Goal: Task Accomplishment & Management: Use online tool/utility

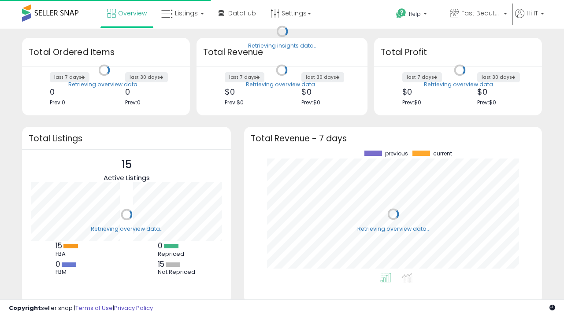
scroll to position [123, 280]
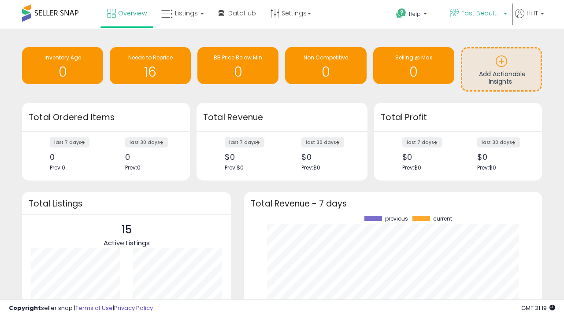
click at [478, 14] on span "Fast Beauty ([GEOGRAPHIC_DATA])" at bounding box center [481, 13] width 40 height 9
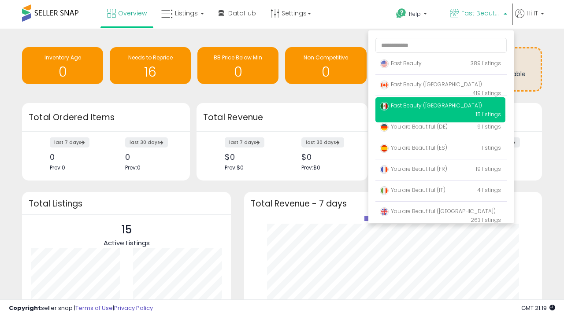
click at [440, 192] on span "You are Beautiful (IT)" at bounding box center [413, 189] width 66 height 7
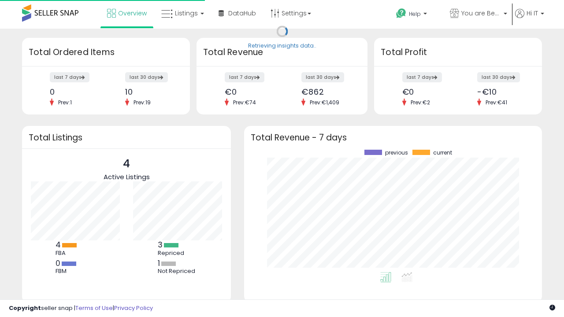
scroll to position [123, 280]
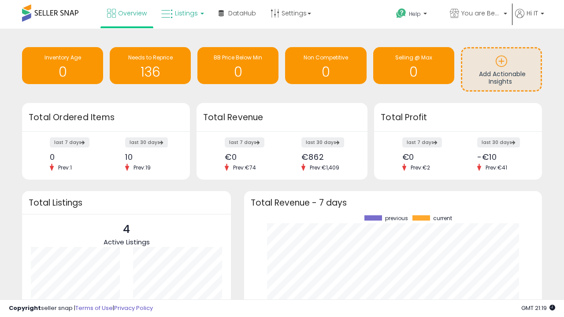
click at [182, 13] on span "Listings" at bounding box center [186, 13] width 23 height 9
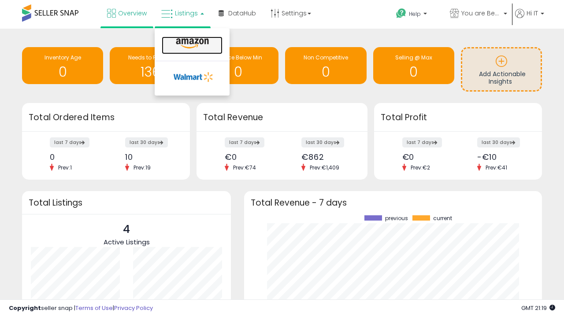
click at [191, 44] on icon at bounding box center [192, 43] width 38 height 11
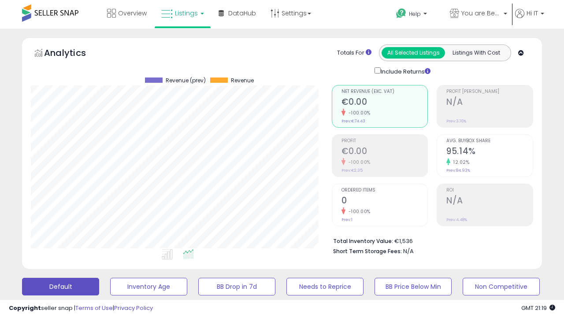
scroll to position [181, 301]
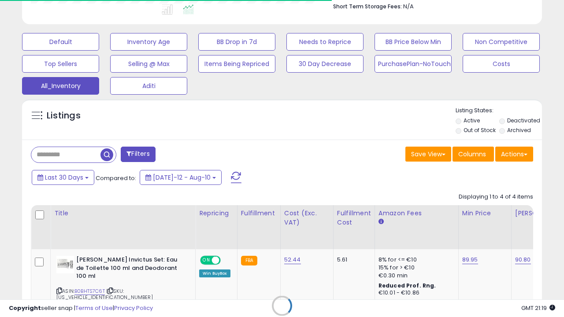
scroll to position [0, 7]
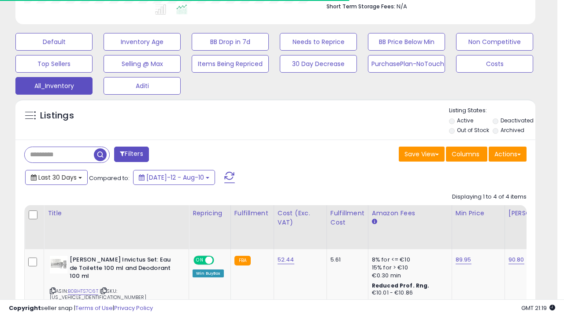
click at [56, 177] on span "Last 30 Days" at bounding box center [57, 177] width 38 height 9
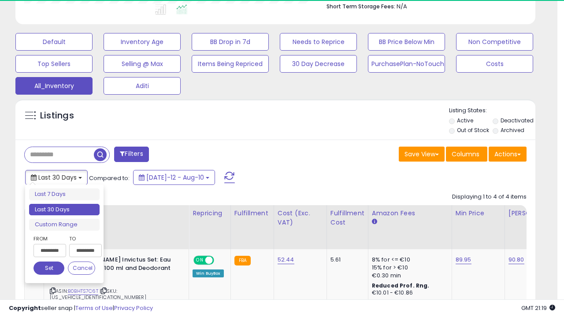
scroll to position [181, 301]
click at [64, 210] on li "Last 30 Days" at bounding box center [64, 210] width 71 height 12
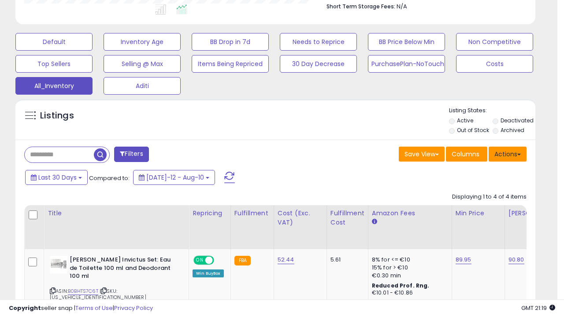
click at [508, 153] on button "Actions" at bounding box center [508, 154] width 38 height 15
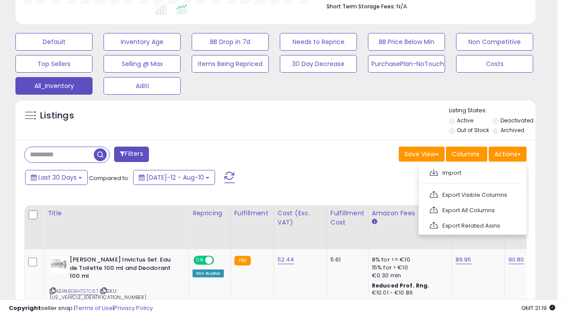
click at [472, 209] on link "Export All Columns" at bounding box center [472, 211] width 97 height 14
